Goal: Transaction & Acquisition: Purchase product/service

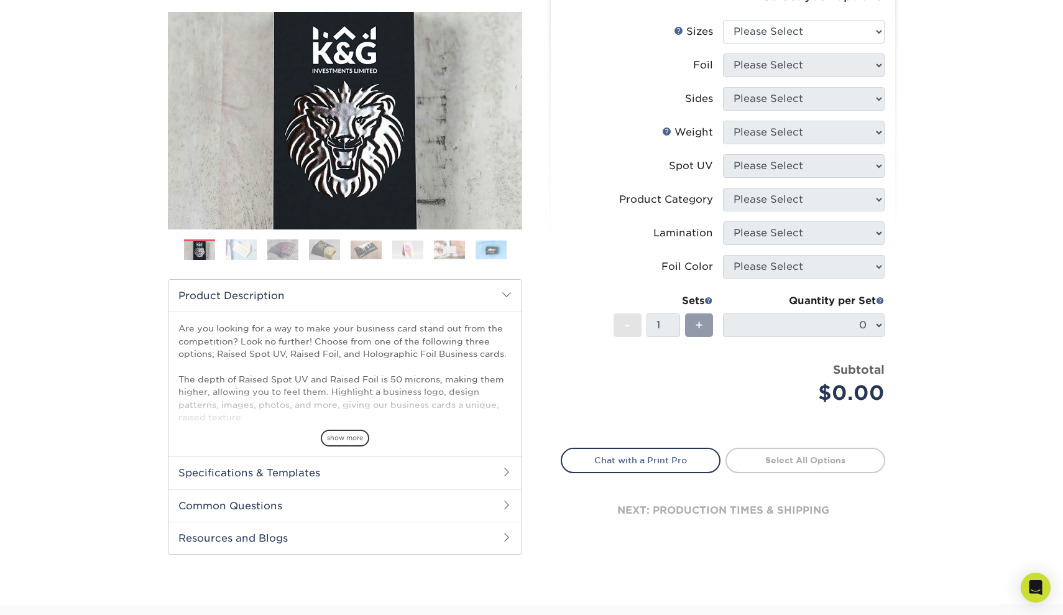
scroll to position [66, 0]
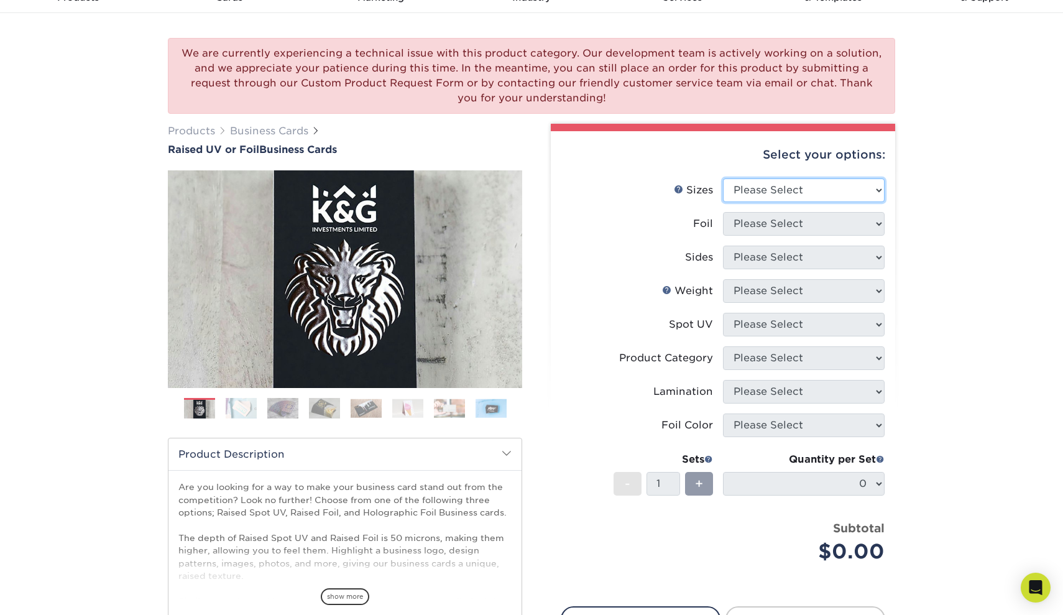
select select "2.00x3.50"
select select "1"
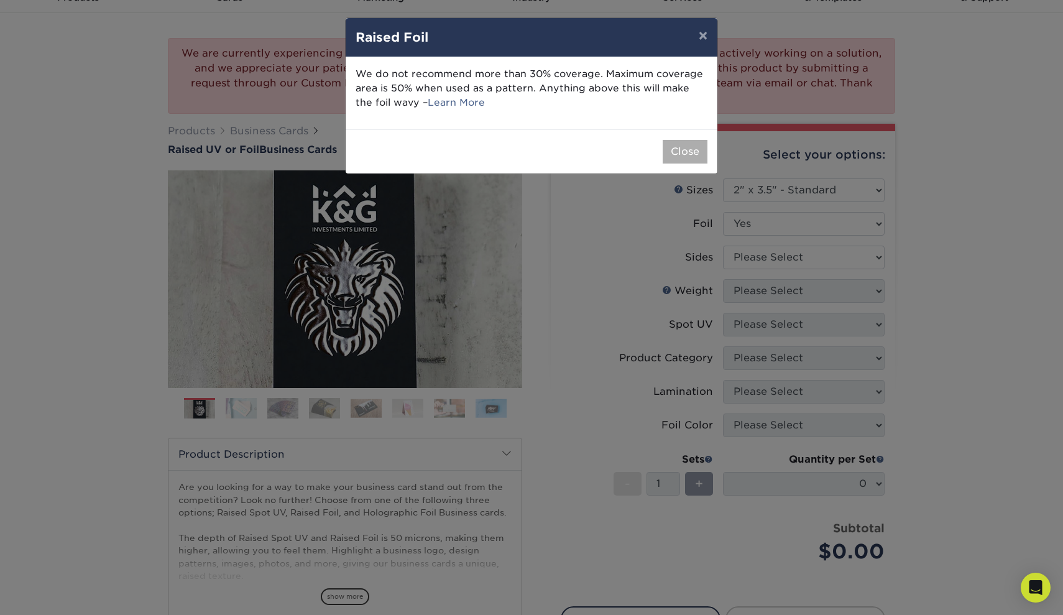
click at [697, 148] on button "Close" at bounding box center [684, 152] width 45 height 24
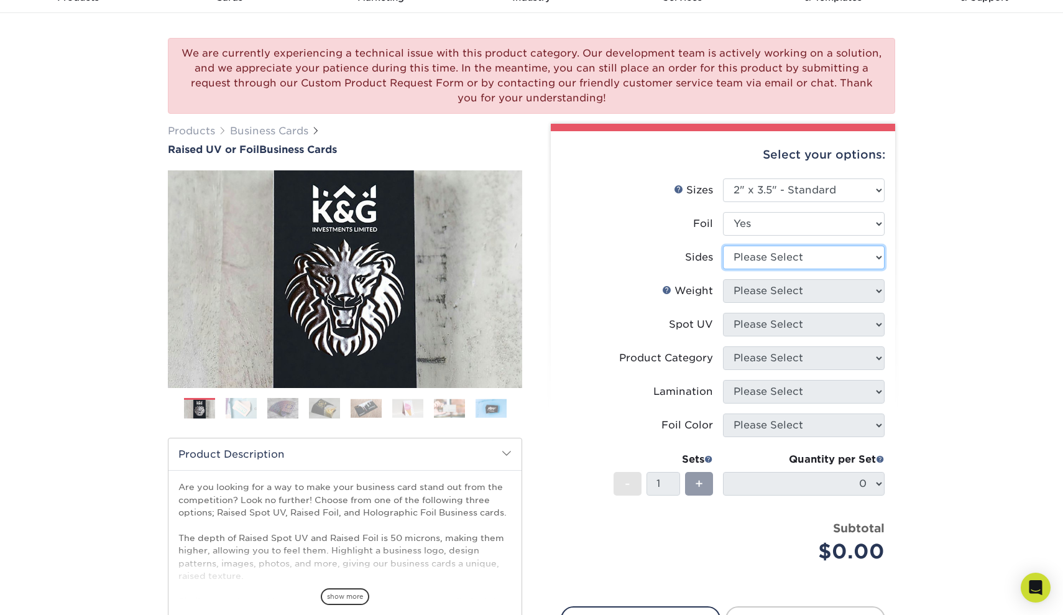
select select "e9e9dfb3-fba1-4d60-972c-fd9ca5904d33"
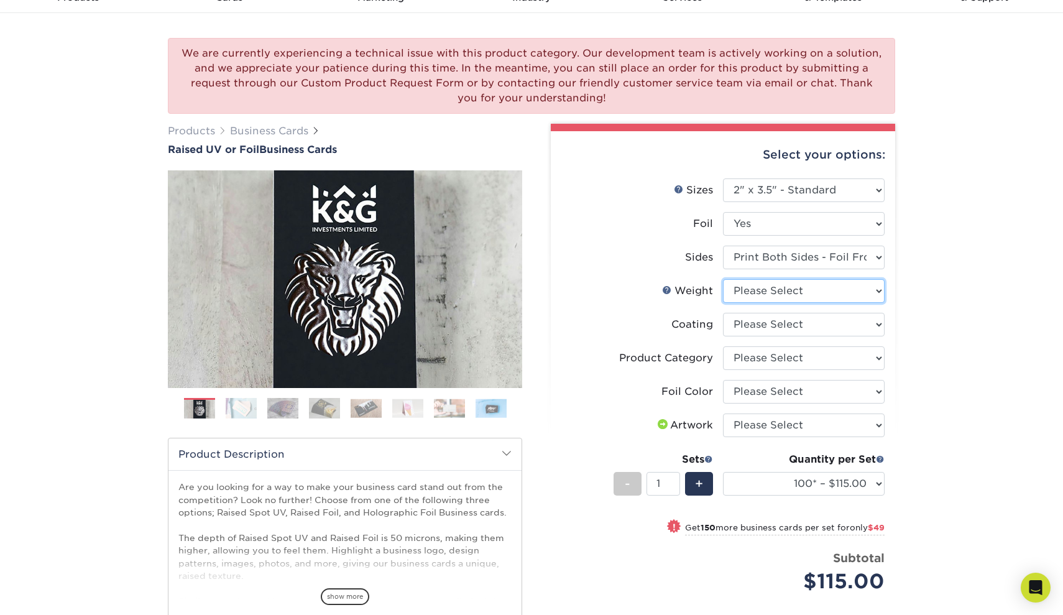
select select "16PT"
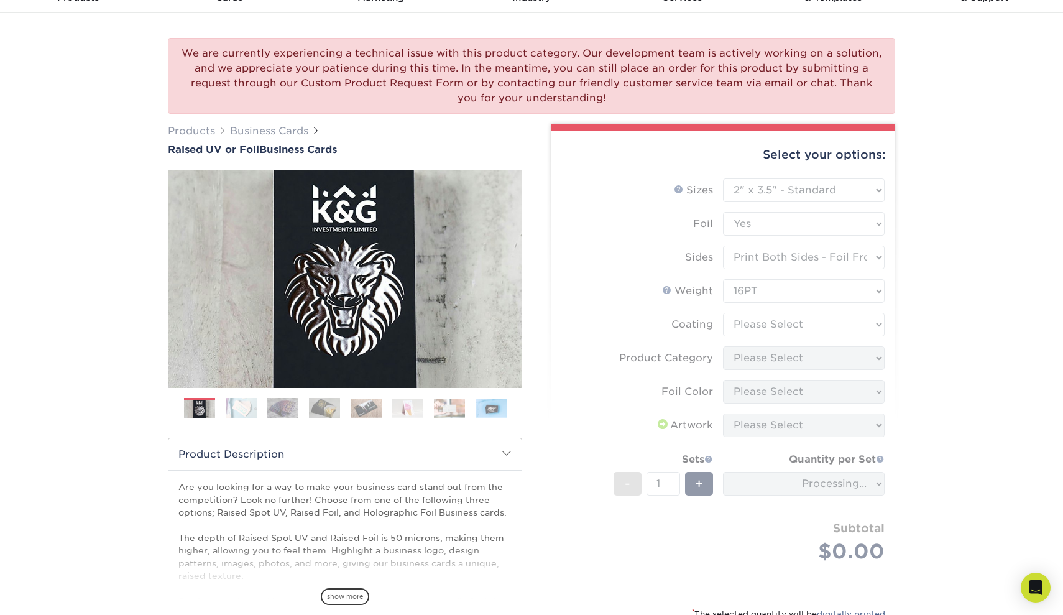
click at [774, 322] on form "Sizes Help Sizes Please Select 2" x 3.5" - Standard Foil Please Select" at bounding box center [722, 384] width 324 height 413
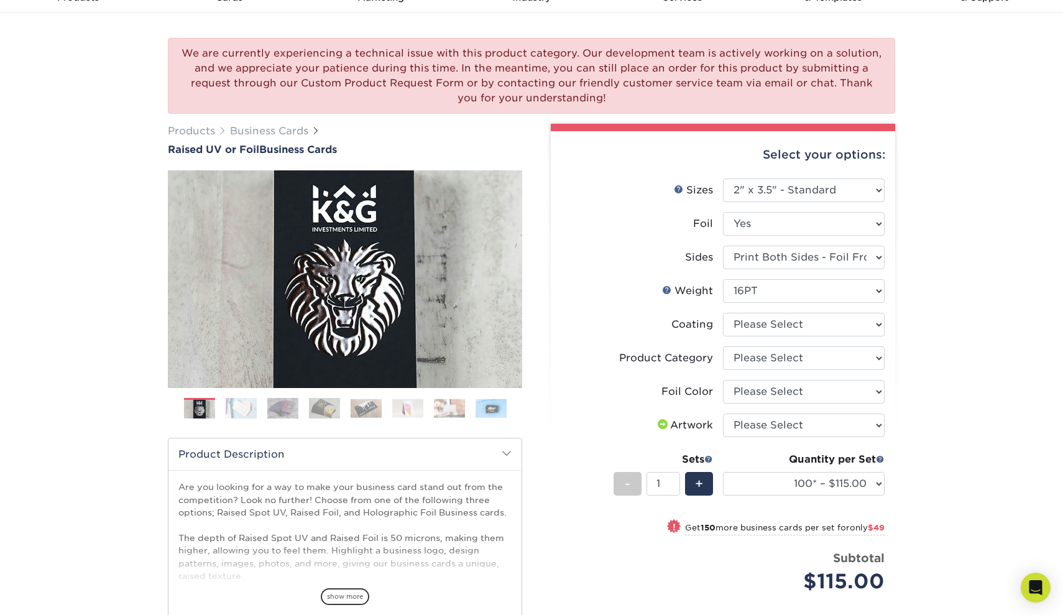
click at [848, 369] on li "Product Category Please Select Business Cards" at bounding box center [722, 363] width 323 height 34
select select "3b5148f1-0588-4f88-a218-97bcfdce65c1"
select select "acffa4a5-22f9-4585-ba3f-0adaa54b8c85"
click at [331, 406] on img at bounding box center [324, 408] width 31 height 22
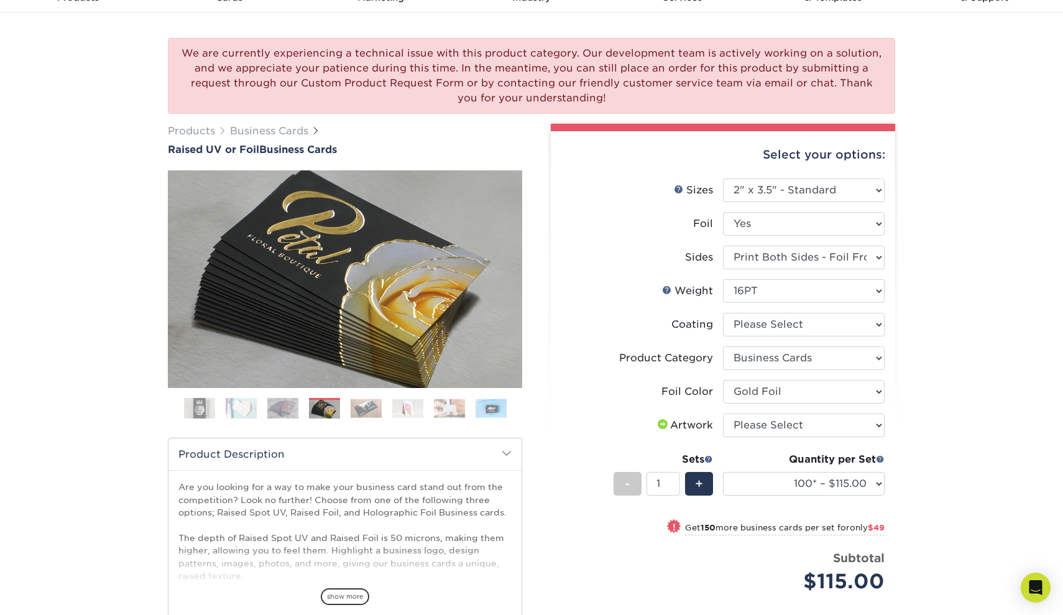
click at [364, 405] on img at bounding box center [365, 407] width 31 height 19
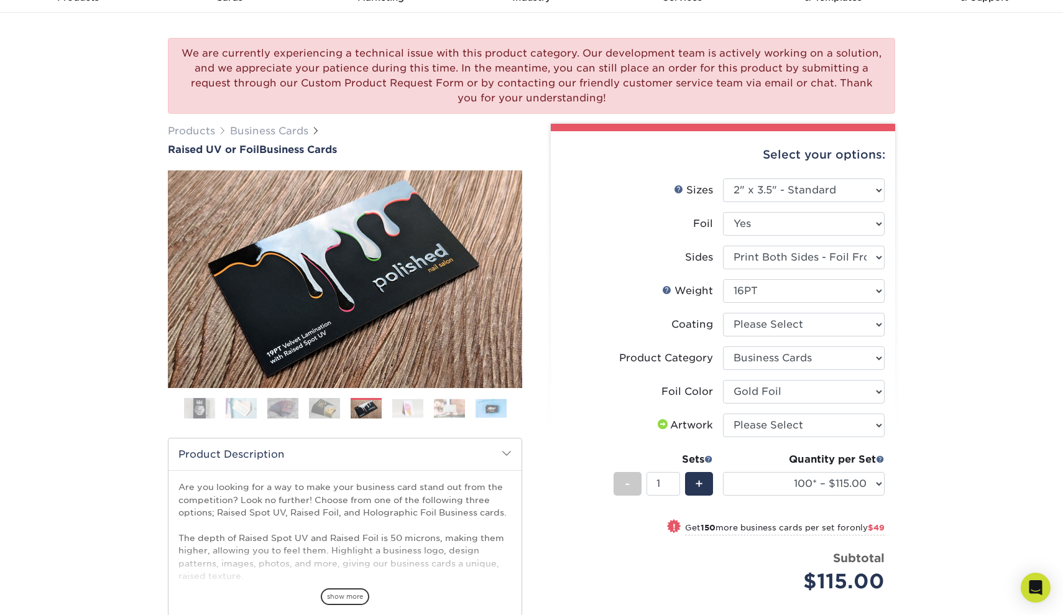
click at [424, 409] on ol at bounding box center [345, 413] width 354 height 30
click at [451, 404] on img at bounding box center [449, 407] width 31 height 19
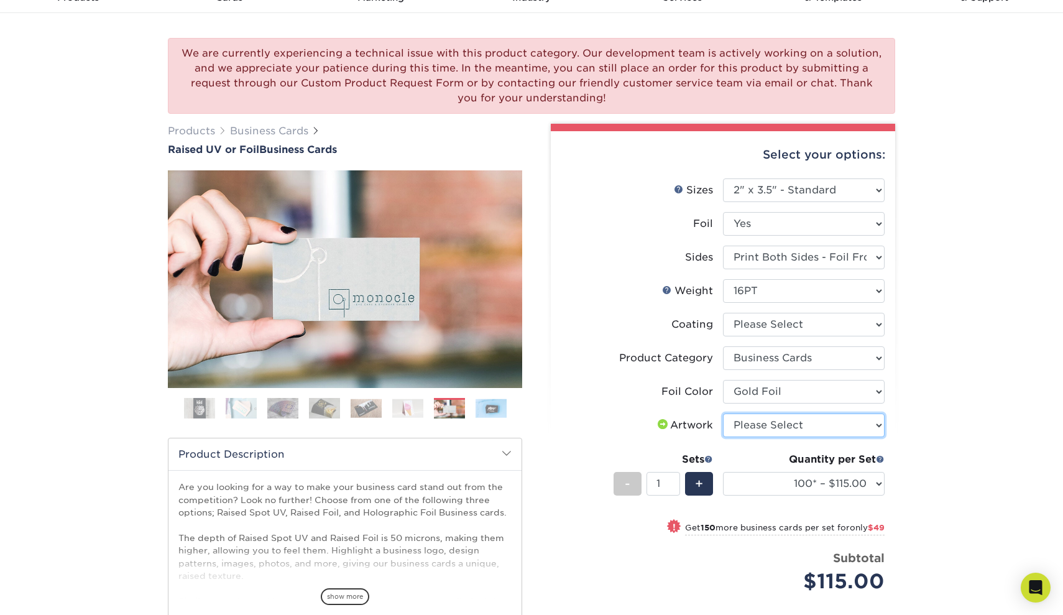
select select "upload"
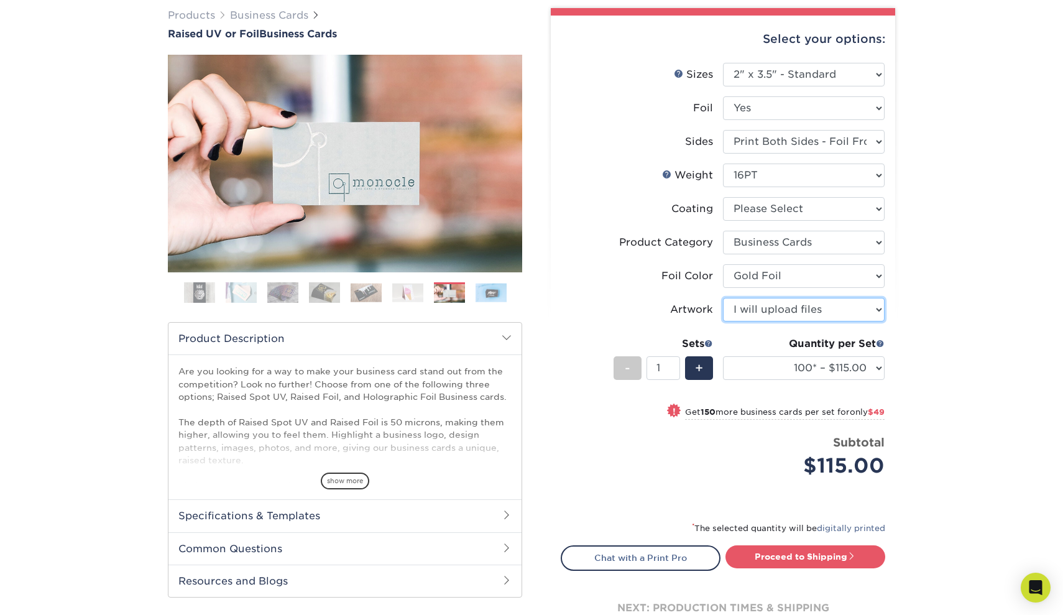
scroll to position [191, 0]
